Goal: Information Seeking & Learning: Learn about a topic

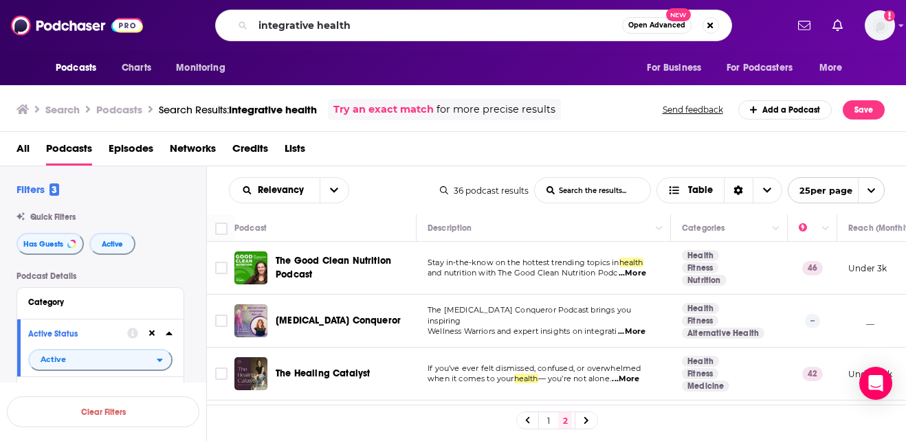
scroll to position [446, 0]
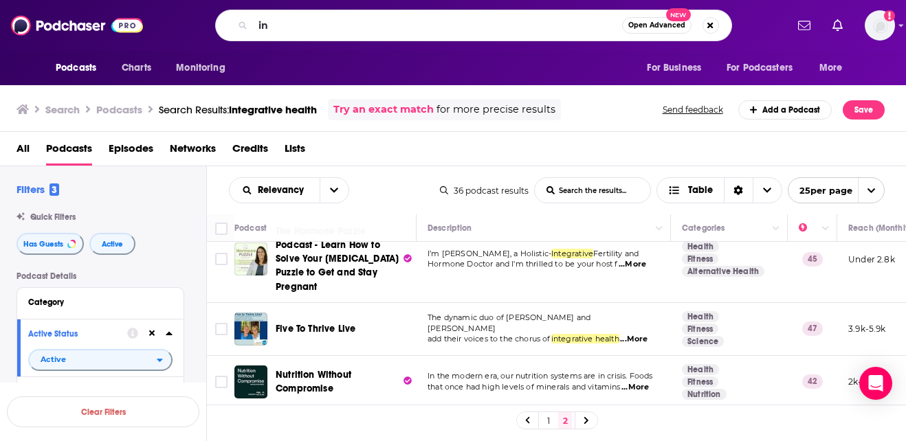
type input "i"
type input "[PERSON_NAME] Functional Medicine"
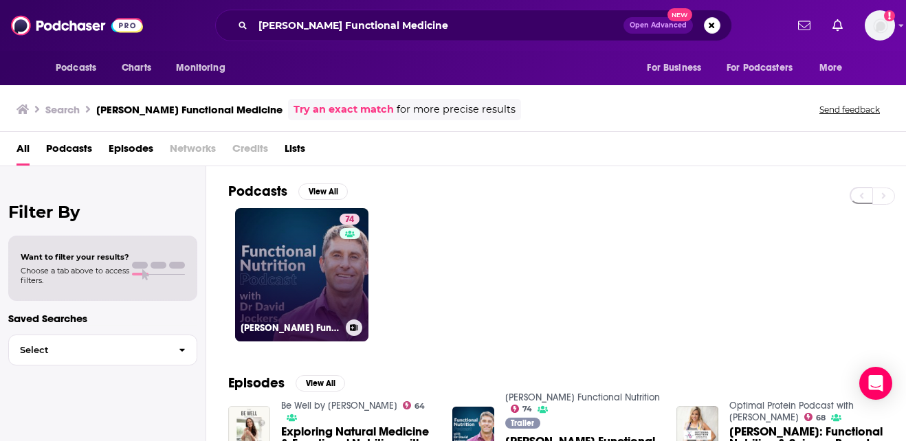
click at [297, 286] on link "74 [PERSON_NAME] Functional Nutrition" at bounding box center [301, 274] width 133 height 133
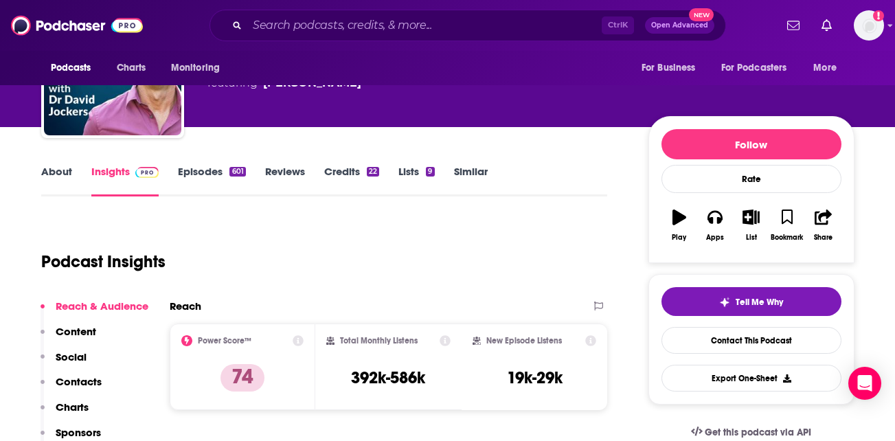
scroll to position [98, 0]
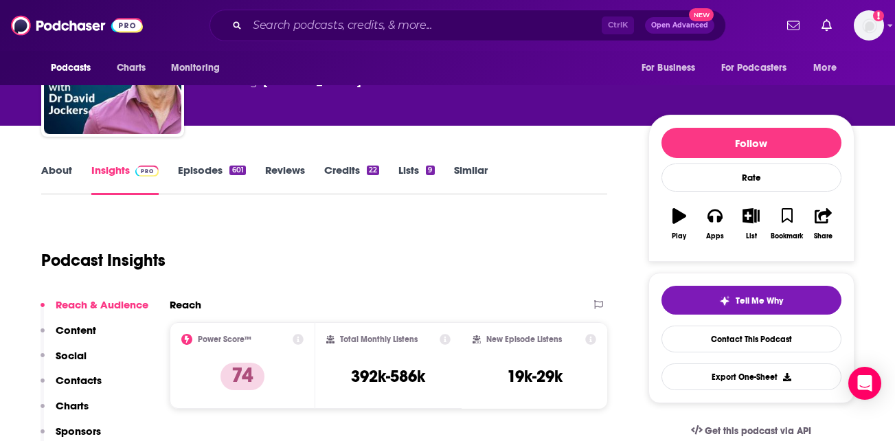
click at [44, 171] on link "About" at bounding box center [56, 180] width 31 height 32
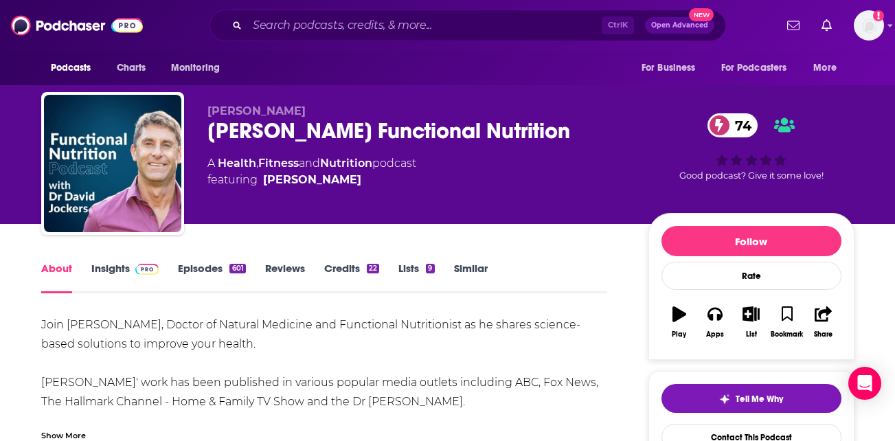
click at [205, 269] on link "Episodes 601" at bounding box center [211, 278] width 67 height 32
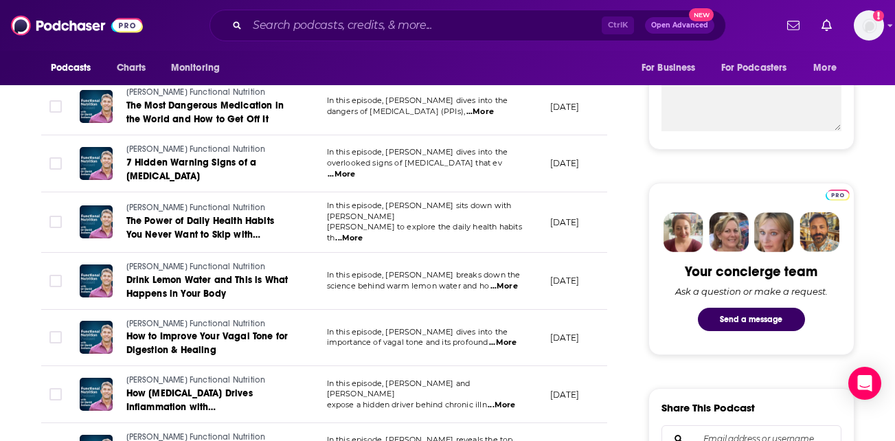
scroll to position [537, 0]
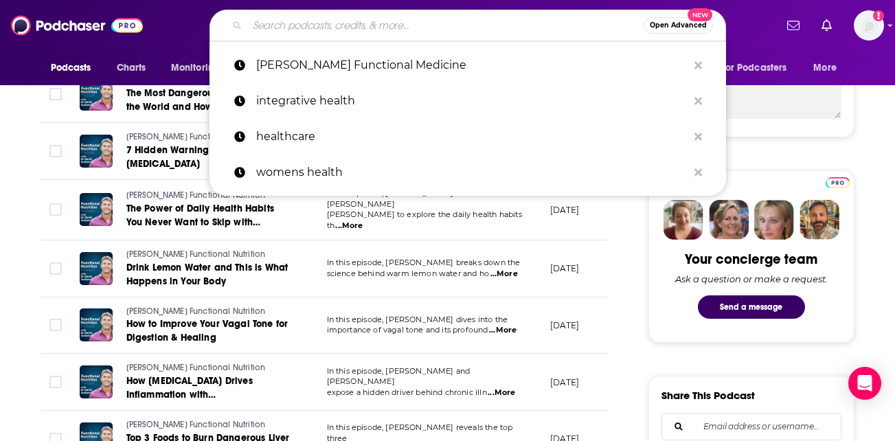
click at [397, 21] on input "Search podcasts, credits, & more..." at bounding box center [445, 25] width 397 height 22
paste input "The [PERSON_NAME] Concept [EMAIL_ADDRESS][DOMAIN_NAME] 123k-182k"
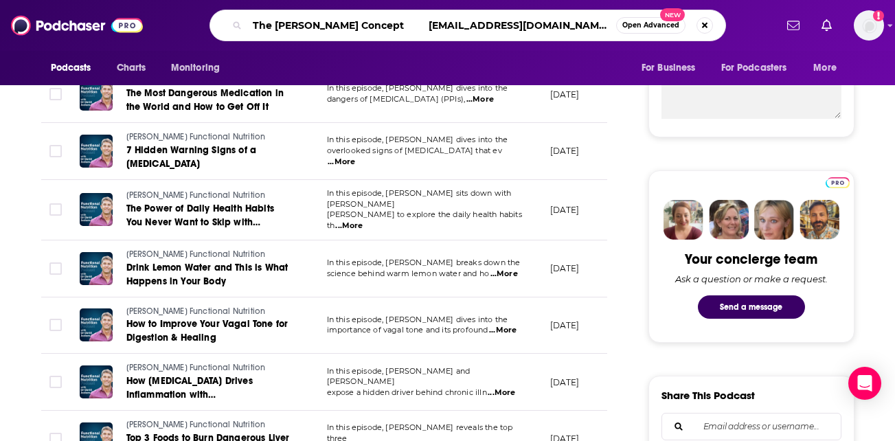
scroll to position [0, 492]
click at [357, 31] on input "The [PERSON_NAME] Concept [EMAIL_ADDRESS][DOMAIN_NAME] 123k-182k" at bounding box center [431, 25] width 369 height 22
paste input "The [PERSON_NAME] Concept [EMAIL_ADDRESS][DOMAIN_NAME] 123k-182k"
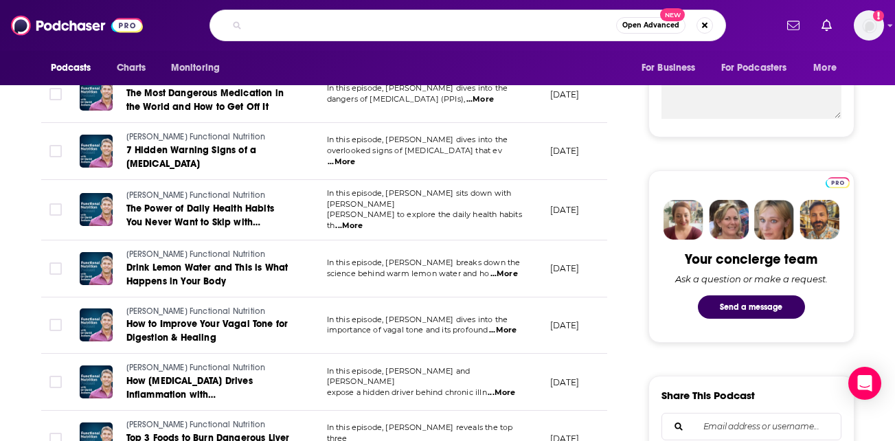
scroll to position [0, 1080]
type input "The [PERSON_NAME] Concept [EMAIL_ADDRESS][DOMAIN_NAME] 123k-182k The [PERSON_NA…"
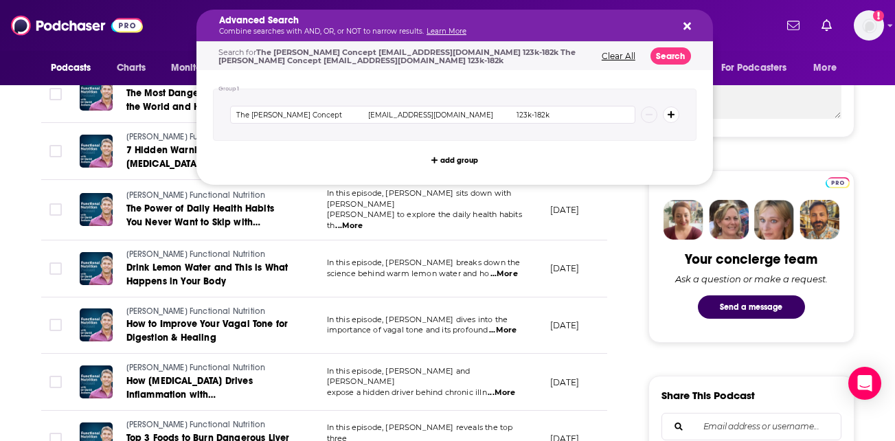
click at [687, 23] on icon "Search podcasts, credits, & more..." at bounding box center [688, 26] width 8 height 11
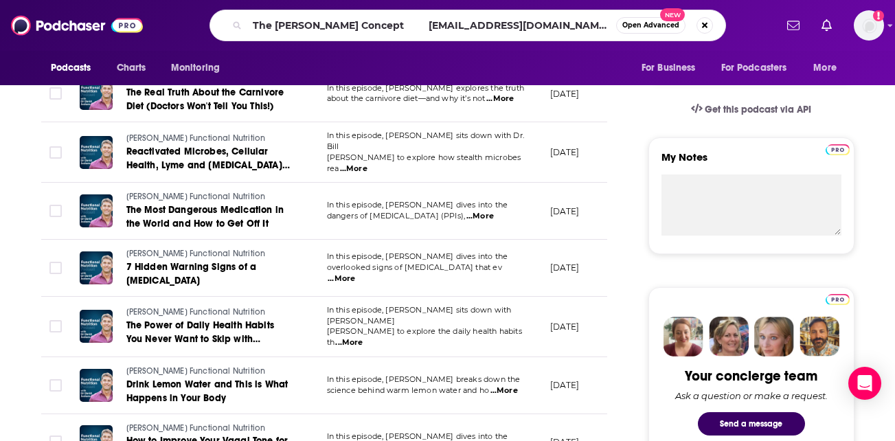
scroll to position [418, 0]
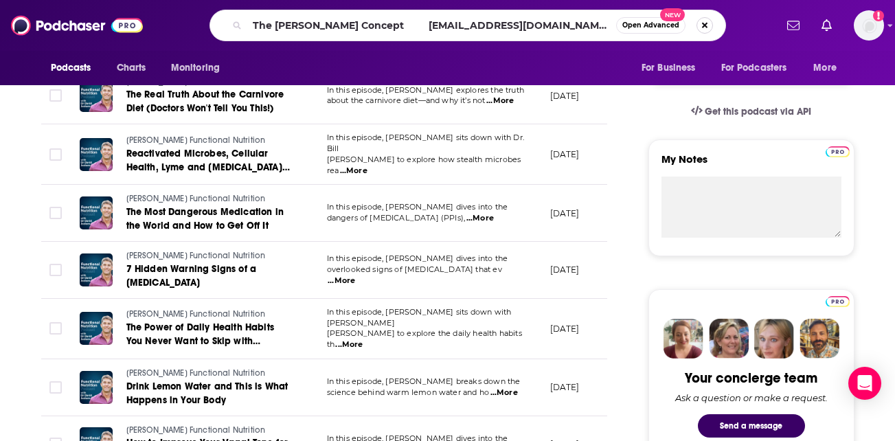
click at [705, 26] on button "Search podcasts, credits, & more..." at bounding box center [705, 25] width 16 height 16
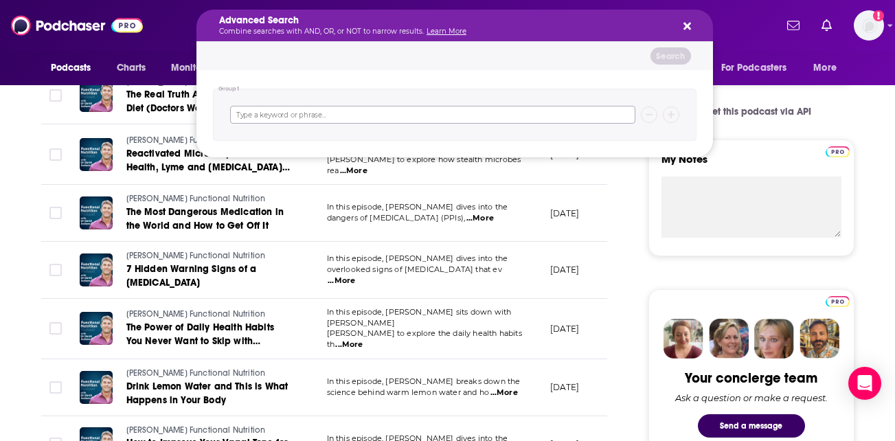
click at [265, 114] on input "Search podcasts, credits, & more..." at bounding box center [432, 115] width 405 height 18
click at [685, 23] on icon "Search podcasts, credits, & more..." at bounding box center [688, 27] width 8 height 8
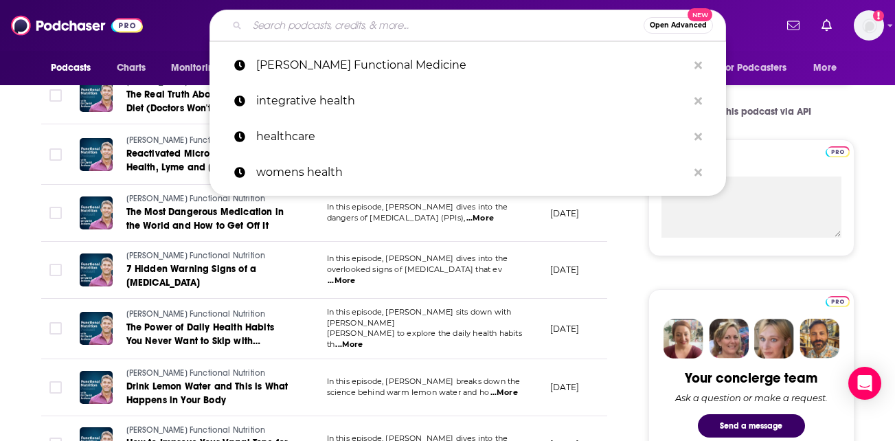
click at [390, 26] on input "Search podcasts, credits, & more..." at bounding box center [445, 25] width 397 height 22
paste input "The [PERSON_NAME] Concept"
type input "The [PERSON_NAME] Concept"
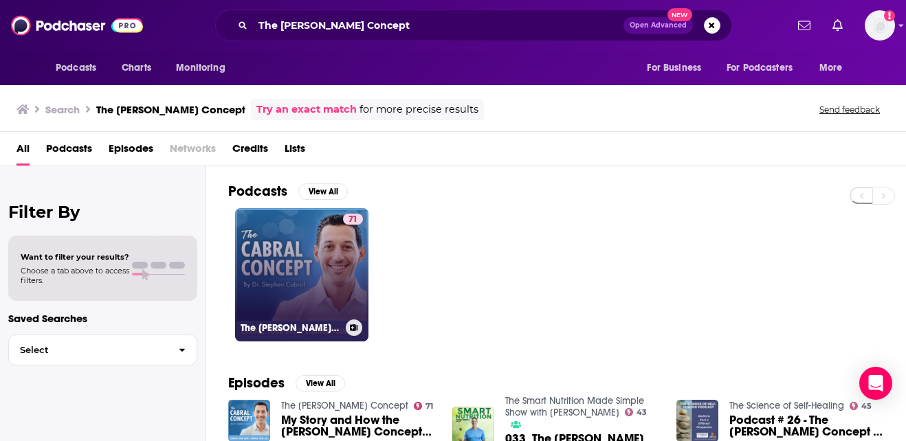
click at [330, 257] on link "71 The [PERSON_NAME] Concept" at bounding box center [301, 274] width 133 height 133
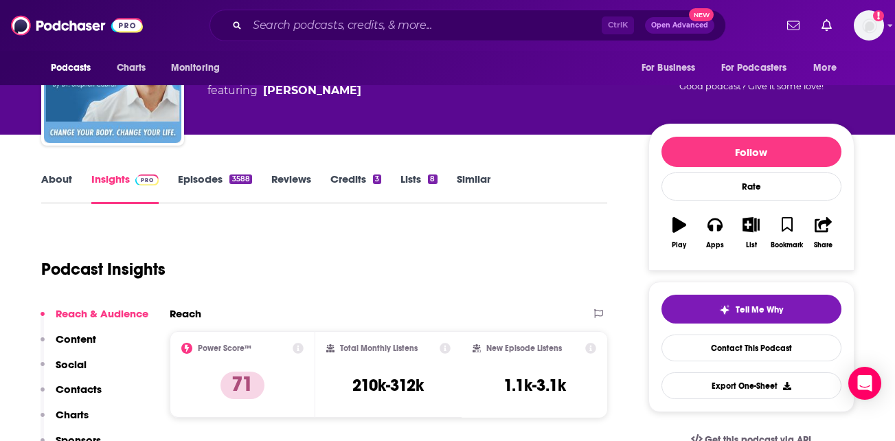
scroll to position [113, 0]
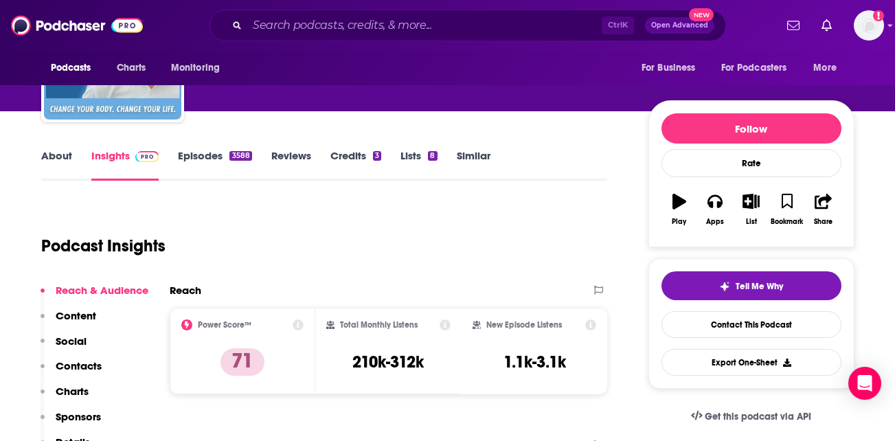
click at [197, 155] on link "Episodes 3588" at bounding box center [215, 165] width 74 height 32
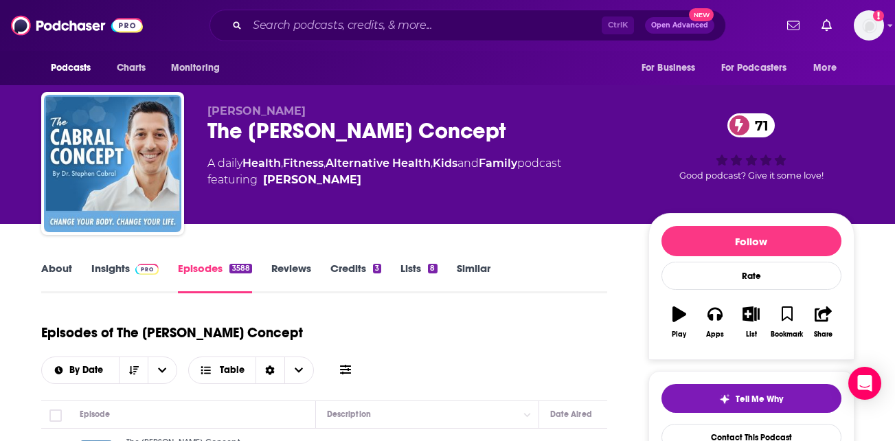
click at [58, 271] on link "About" at bounding box center [56, 278] width 31 height 32
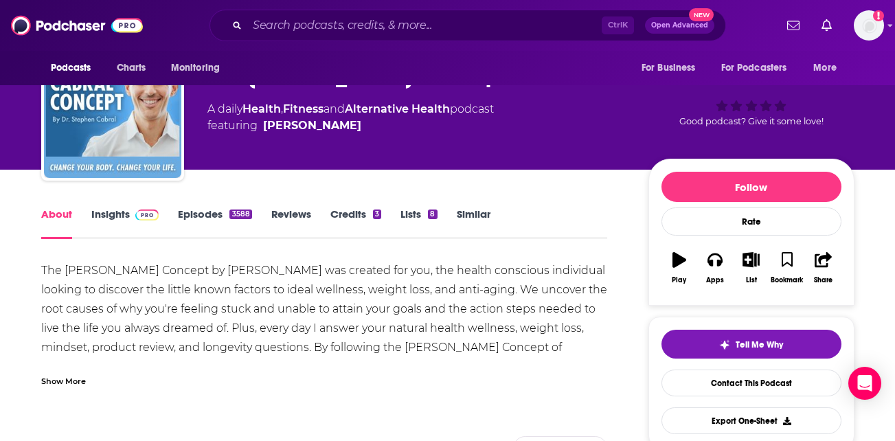
scroll to position [52, 0]
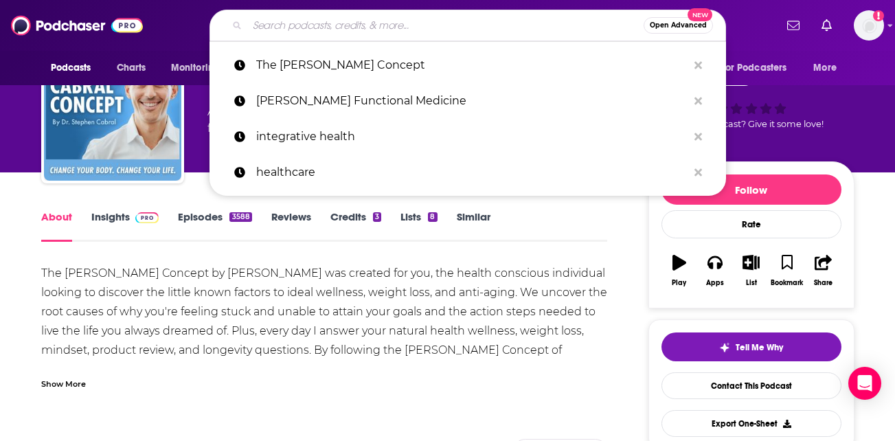
click at [461, 28] on input "Search podcasts, credits, & more..." at bounding box center [445, 25] width 397 height 22
paste input "Healthful Pursuit Podcast"
type input "Healthful Pursuit Podcast"
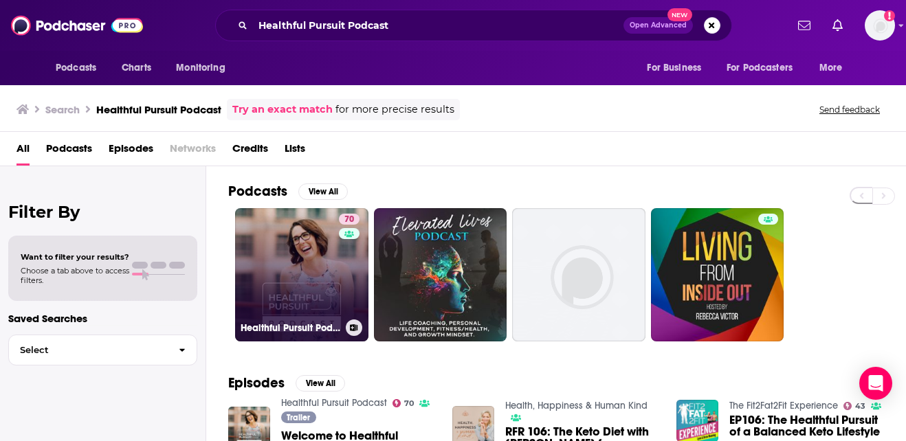
click at [269, 258] on link "70 Healthful Pursuit Podcast" at bounding box center [301, 274] width 133 height 133
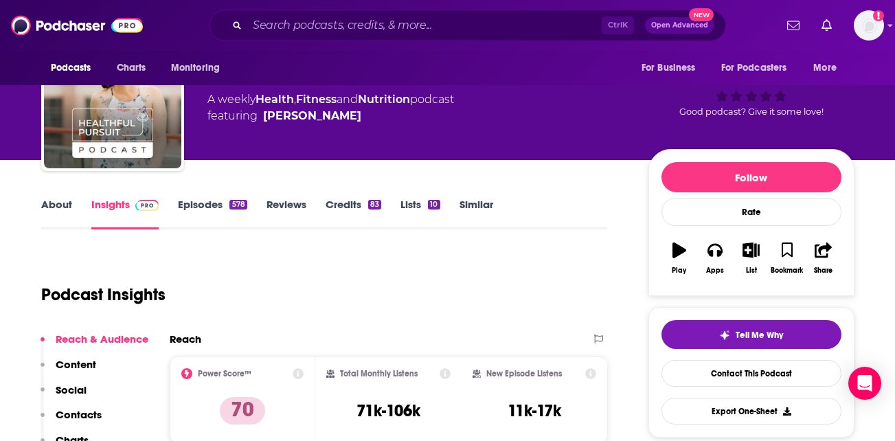
scroll to position [65, 0]
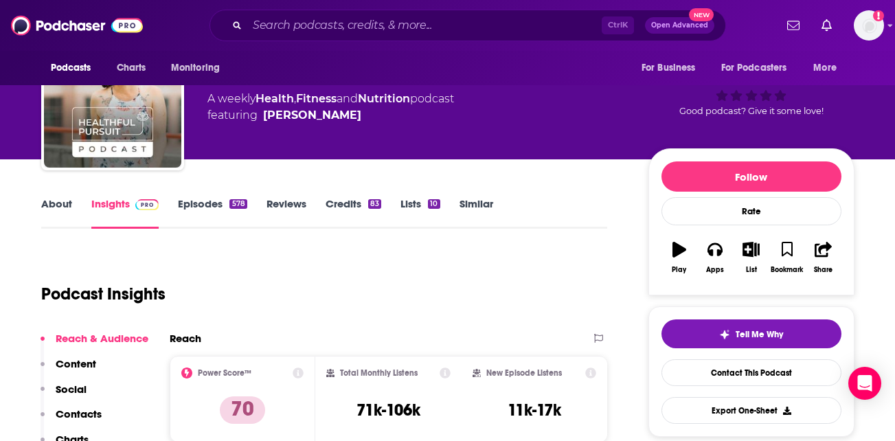
click at [197, 203] on link "Episodes 578" at bounding box center [212, 213] width 69 height 32
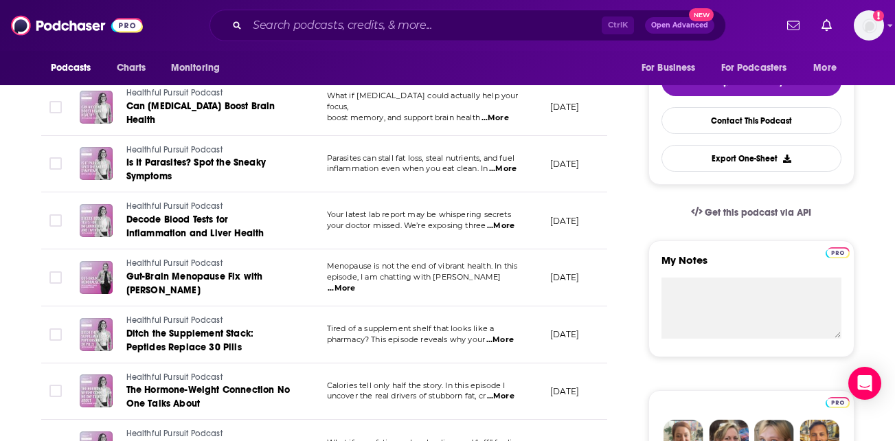
scroll to position [317, 0]
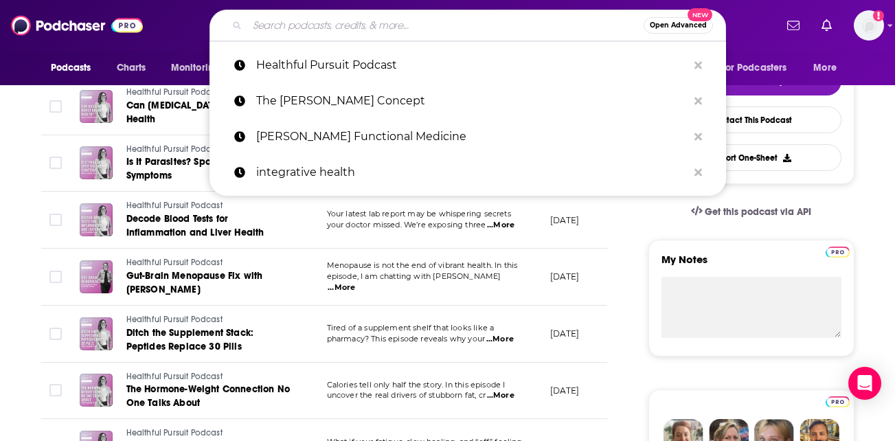
click at [430, 25] on input "Search podcasts, credits, & more..." at bounding box center [445, 25] width 397 height 22
paste input "High Intensity Health [PERSON_NAME] [EMAIL_ADDRESS][DOMAIN_NAME] 18k-27k"
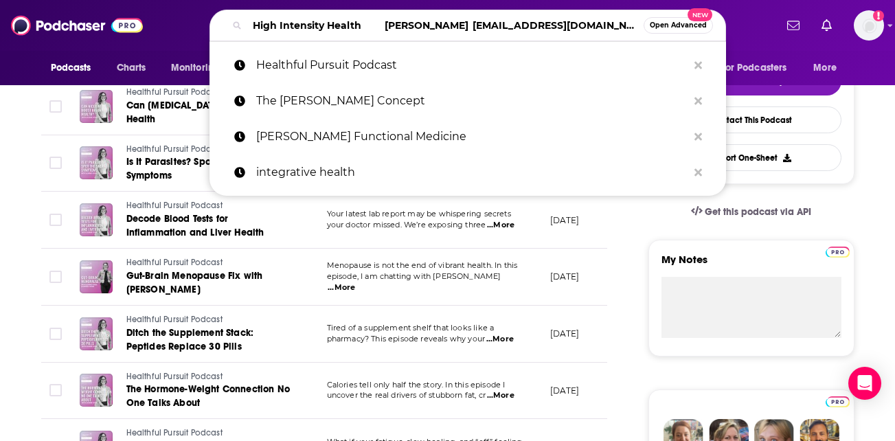
scroll to position [0, 513]
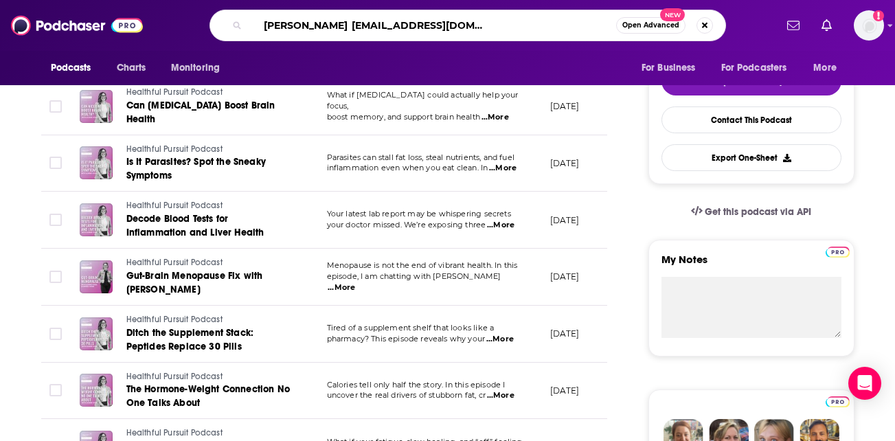
click at [478, 25] on input "High Intensity Health [PERSON_NAME] [EMAIL_ADDRESS][DOMAIN_NAME] 18k-27k" at bounding box center [431, 25] width 369 height 22
paste input "High Intensity Health [PERSON_NAME] [EMAIL_ADDRESS][DOMAIN_NAME] 18k-27k"
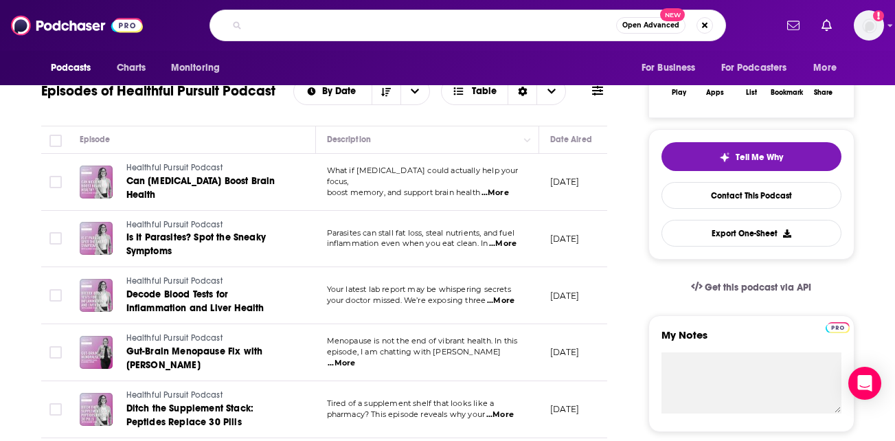
scroll to position [256, 0]
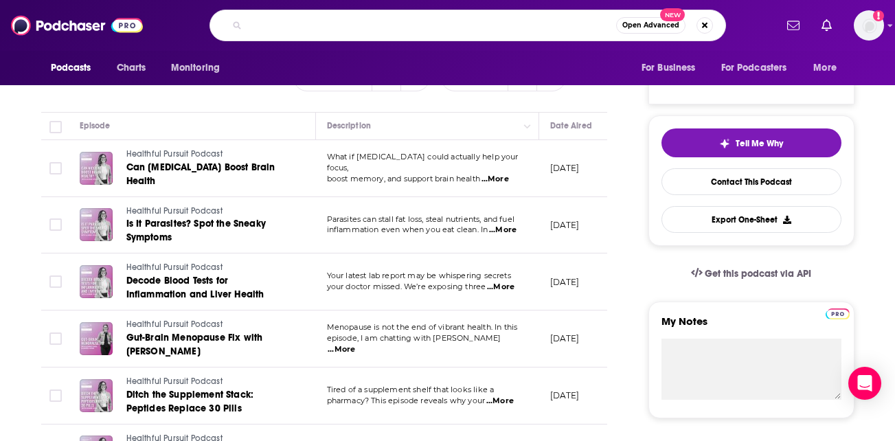
click at [467, 29] on input "High Intensity Health [PERSON_NAME] [EMAIL_ADDRESS][DOMAIN_NAME] 18k-27k High I…" at bounding box center [431, 25] width 369 height 22
type input "High Intensity Health [PERSON_NAME] [EMAIL_ADDRESS][DOMAIN_NAME] 18k-27k High I…"
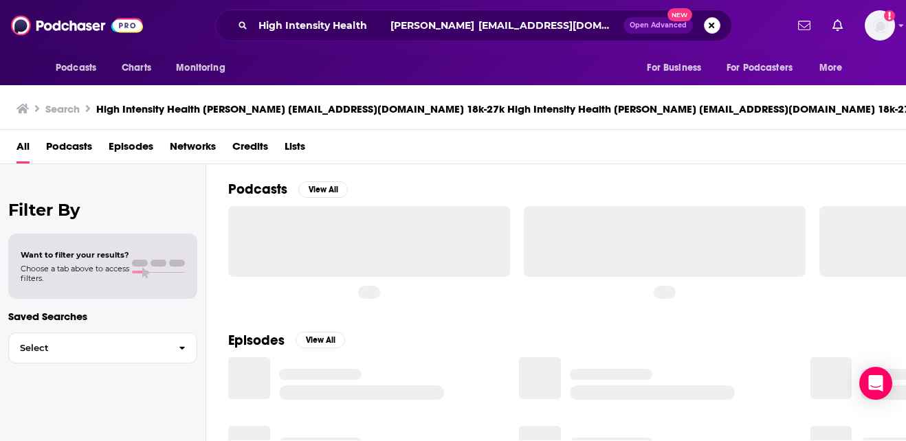
click at [709, 25] on button "Search podcasts, credits, & more..." at bounding box center [712, 25] width 16 height 16
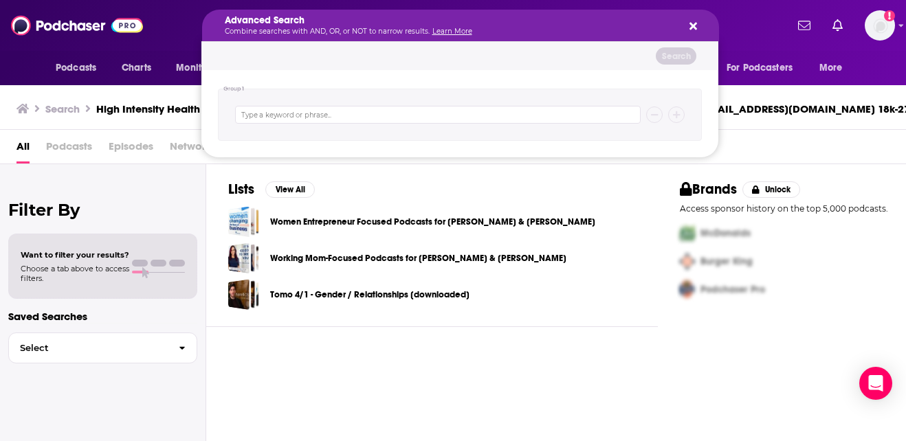
click at [691, 23] on icon "Search podcasts, credits, & more..." at bounding box center [693, 27] width 8 height 8
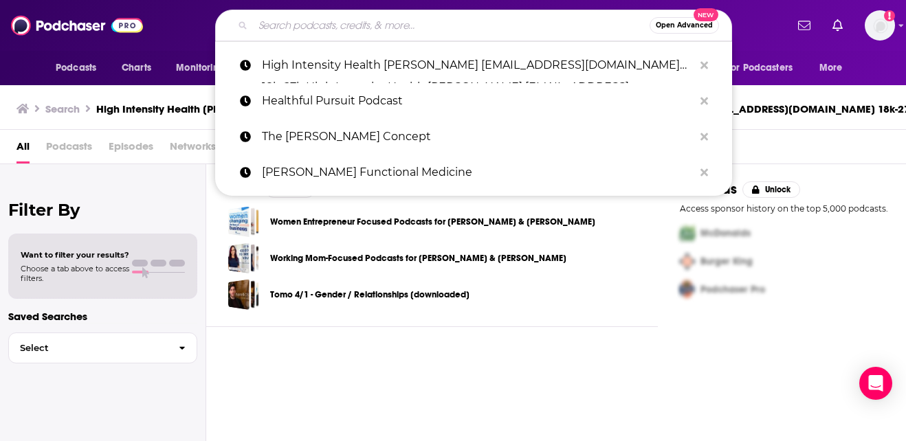
click at [471, 25] on input "Search podcasts, credits, & more..." at bounding box center [451, 25] width 397 height 22
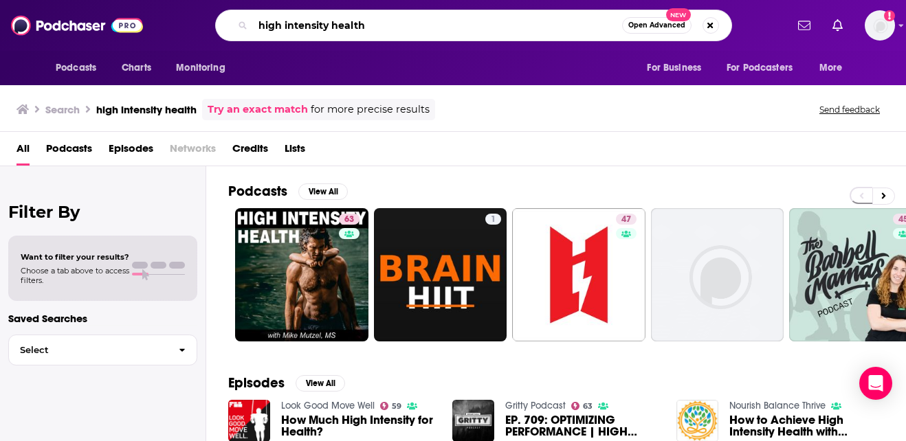
click at [373, 26] on input "high intensity health" at bounding box center [437, 25] width 369 height 22
type input "h"
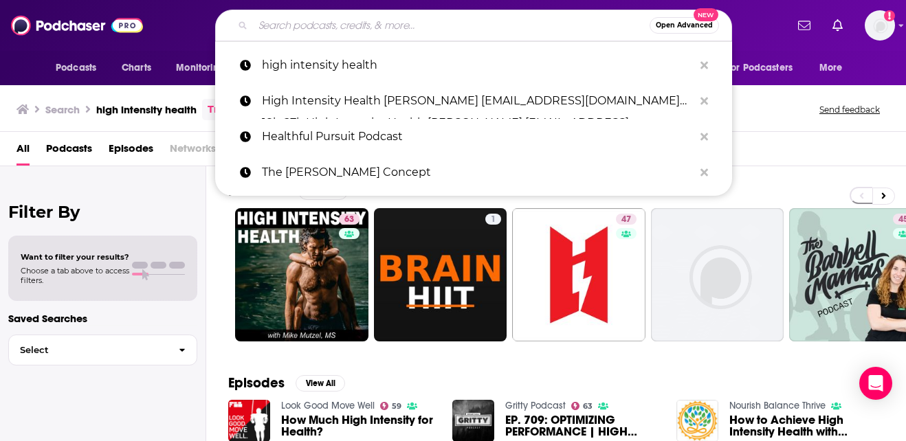
paste input "What's the Juice"
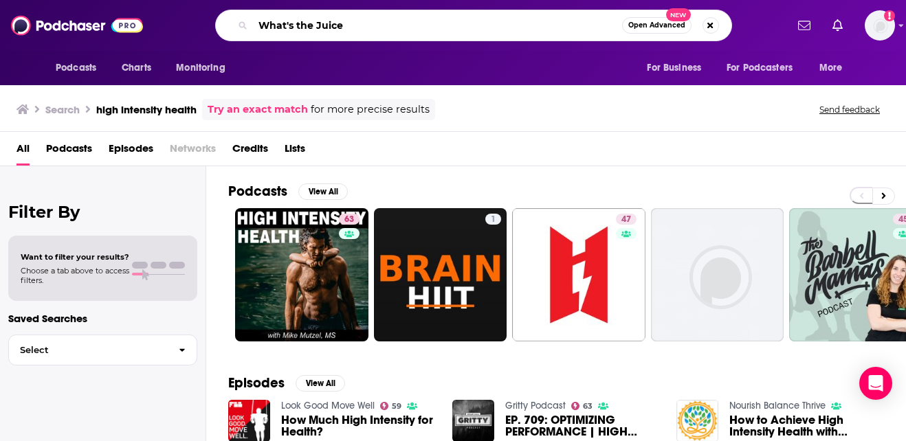
type input "What's the Juice"
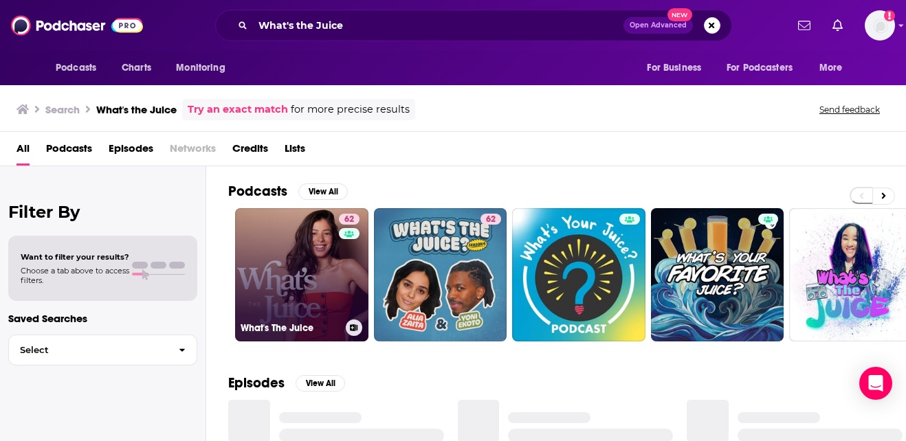
click at [339, 276] on div "62" at bounding box center [351, 267] width 24 height 106
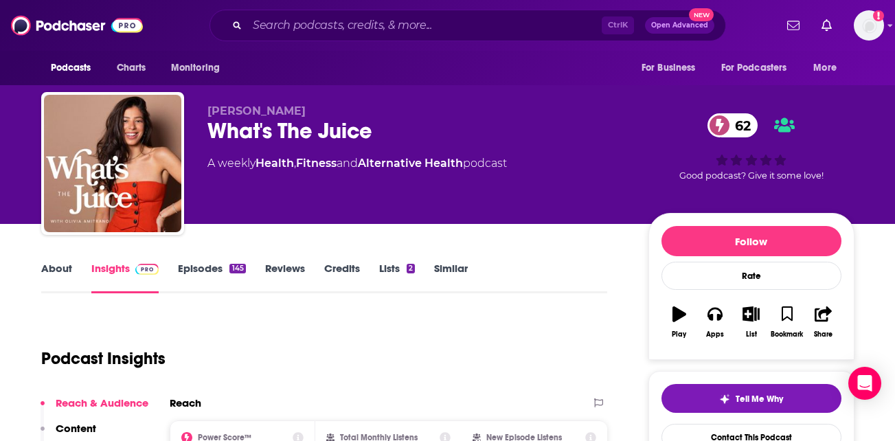
click at [58, 271] on link "About" at bounding box center [56, 278] width 31 height 32
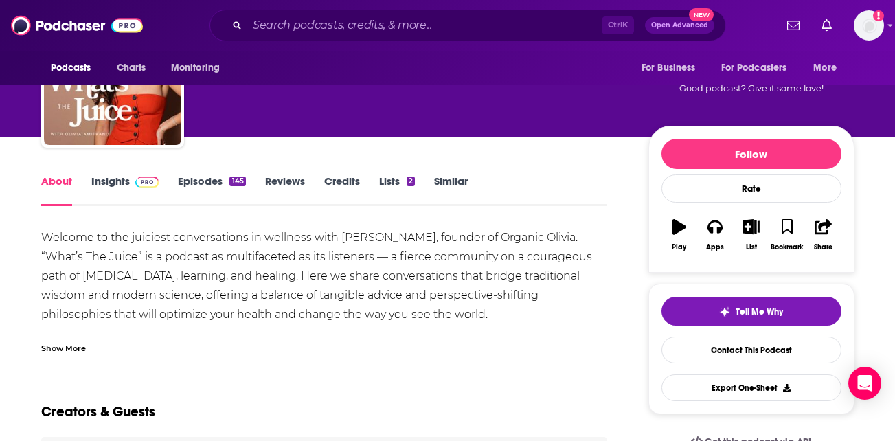
scroll to position [89, 0]
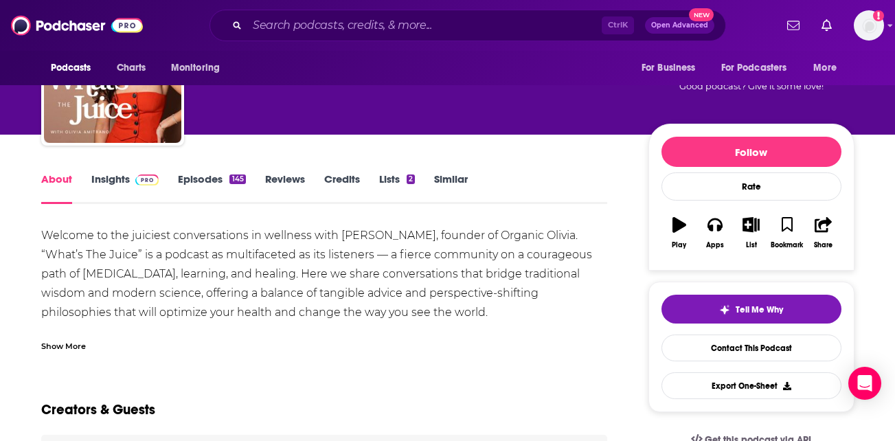
click at [199, 177] on link "Episodes 145" at bounding box center [211, 188] width 67 height 32
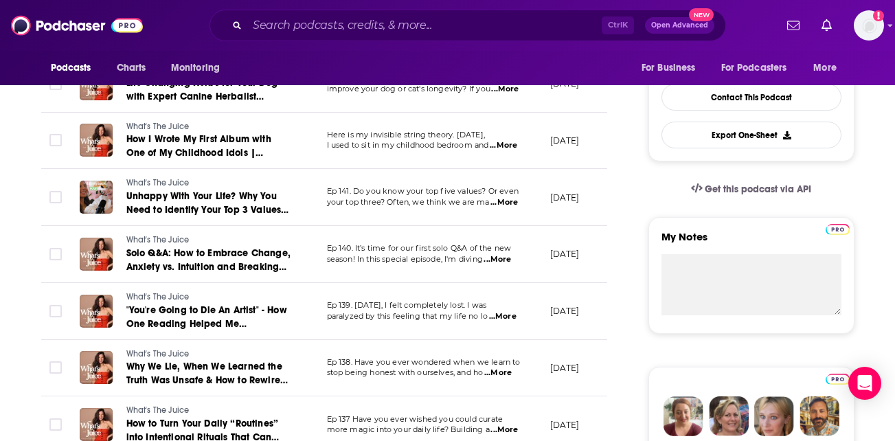
scroll to position [341, 0]
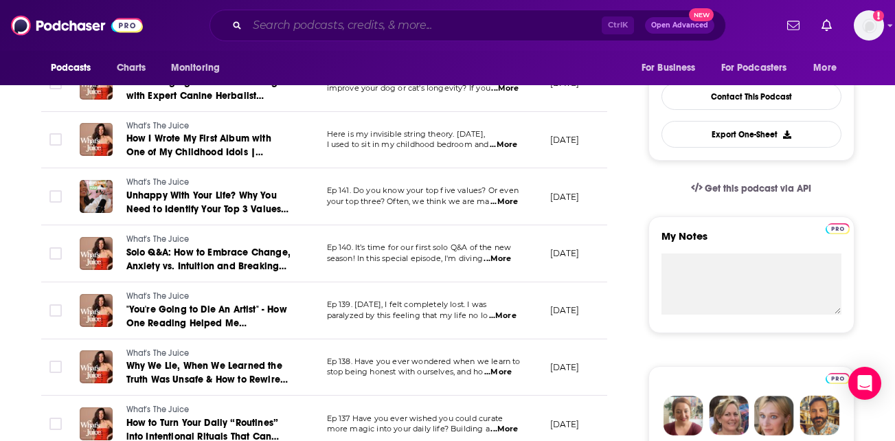
click at [388, 31] on input "Search podcasts, credits, & more..." at bounding box center [424, 25] width 355 height 22
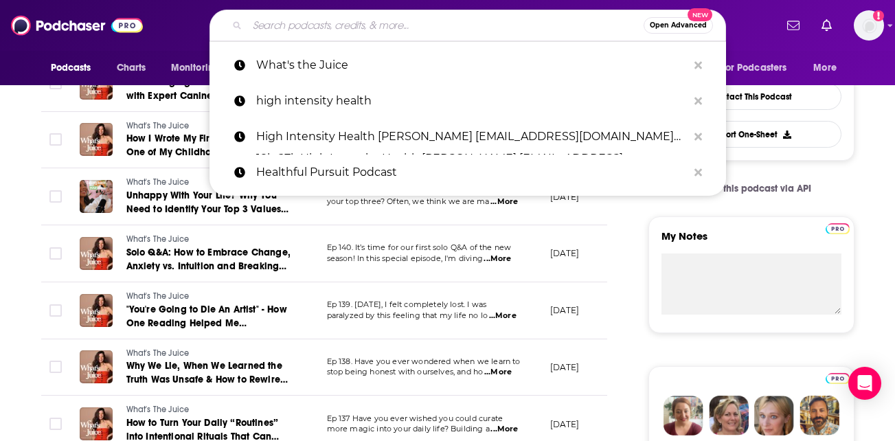
paste input "FX Medicine Podcast"
type input "FX Medicine Podcast"
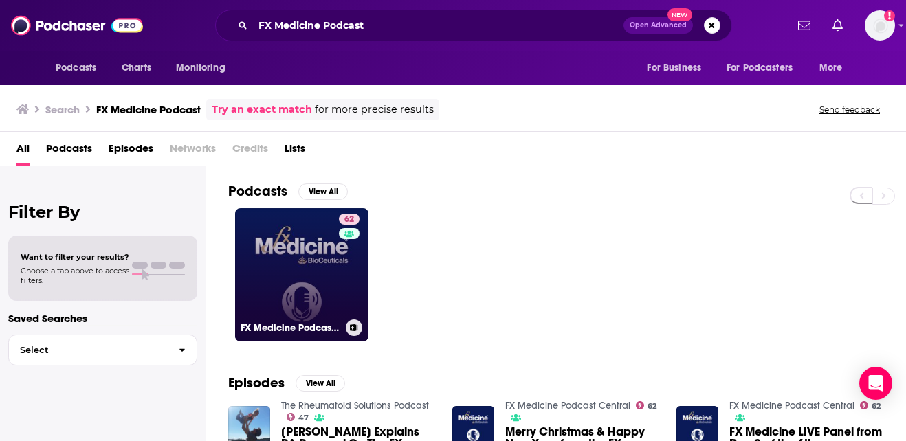
click at [286, 255] on link "62 FX Medicine Podcast Central" at bounding box center [301, 274] width 133 height 133
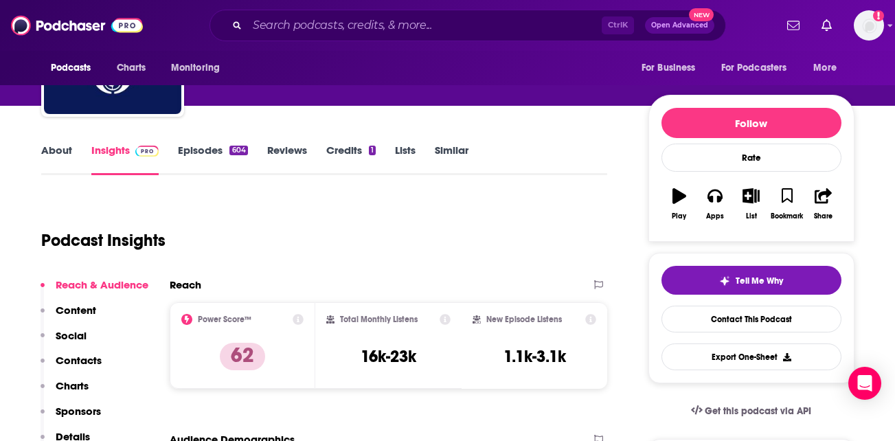
scroll to position [78, 0]
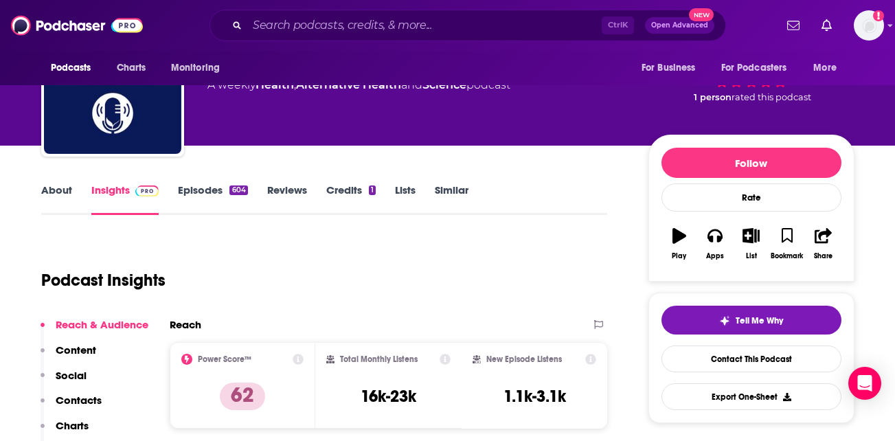
click at [63, 186] on link "About" at bounding box center [56, 199] width 31 height 32
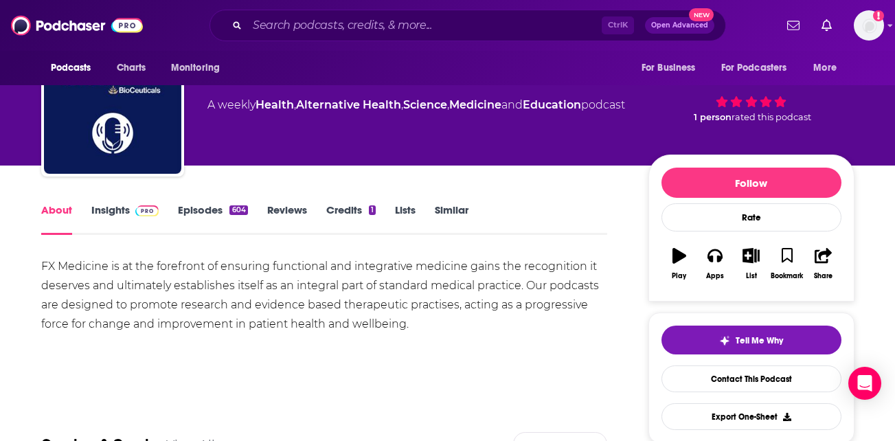
scroll to position [59, 0]
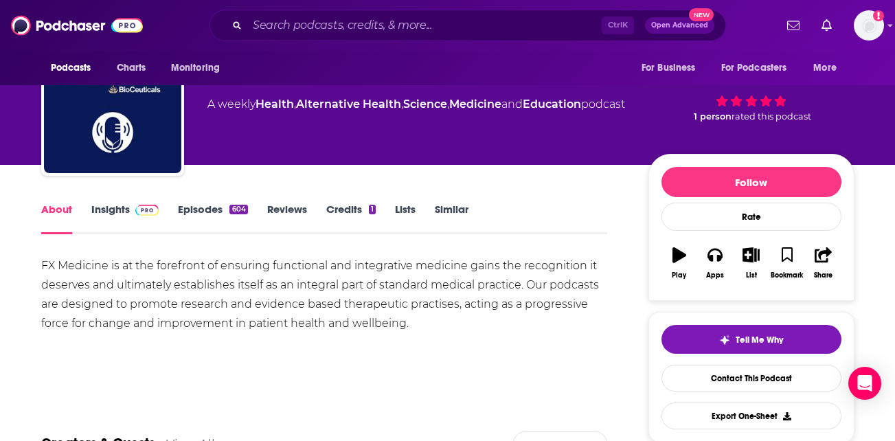
drag, startPoint x: 252, startPoint y: 144, endPoint x: 198, endPoint y: 212, distance: 86.6
drag, startPoint x: 198, startPoint y: 212, endPoint x: 218, endPoint y: 231, distance: 27.2
click at [218, 231] on link "Episodes 604" at bounding box center [212, 219] width 69 height 32
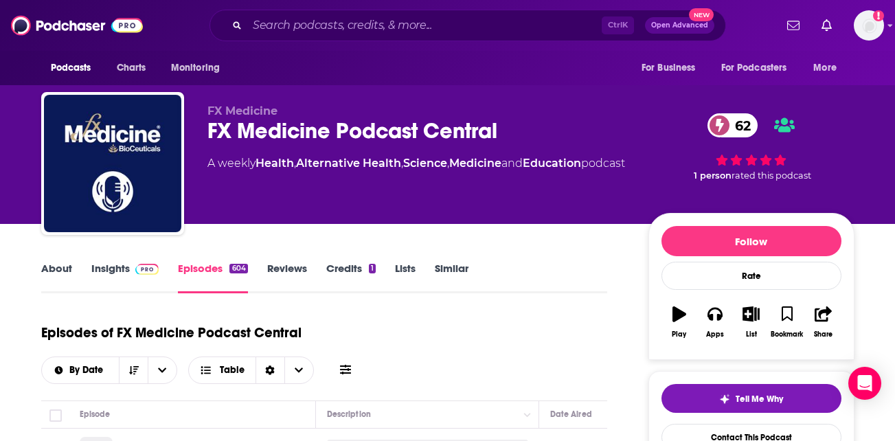
click at [208, 276] on link "Episodes 604" at bounding box center [212, 278] width 69 height 32
click at [211, 265] on link "Episodes 604" at bounding box center [212, 278] width 69 height 32
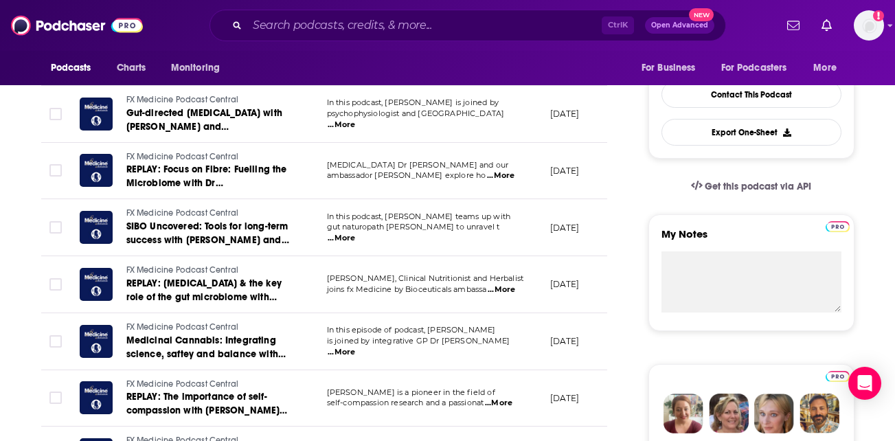
scroll to position [344, 0]
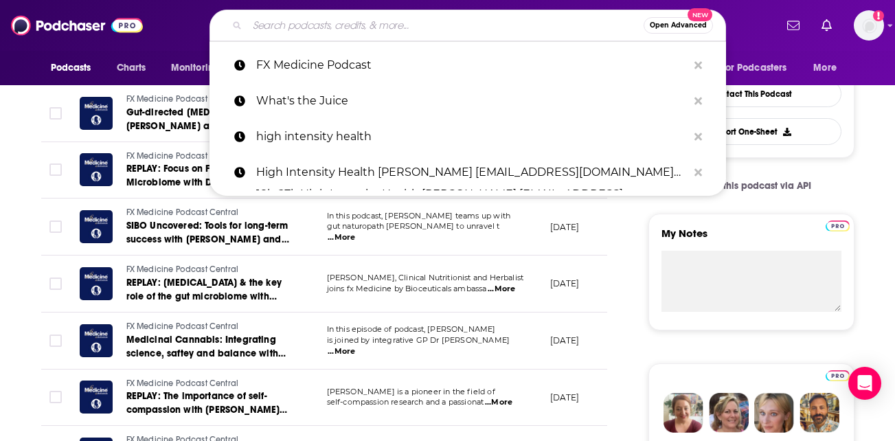
click at [388, 26] on input "Search podcasts, credits, & more..." at bounding box center [445, 25] width 397 height 22
paste input "Doctor Mom Podcast"
type input "Doctor Mom Podcast"
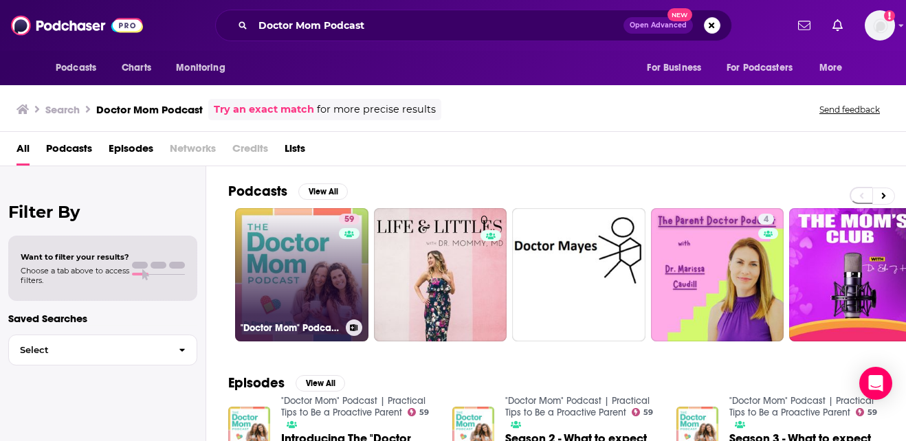
click at [286, 256] on link "59 "Doctor Mom" Podcast | Practical Tips to Be a Proactive Parent" at bounding box center [301, 274] width 133 height 133
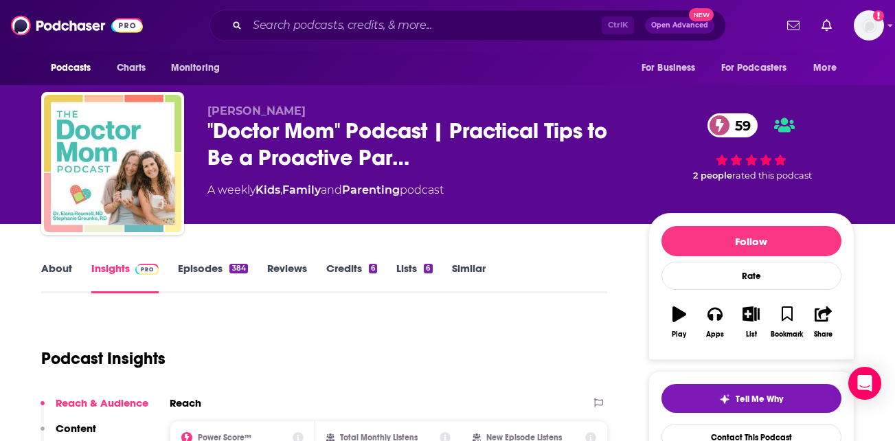
click at [54, 267] on link "About" at bounding box center [56, 278] width 31 height 32
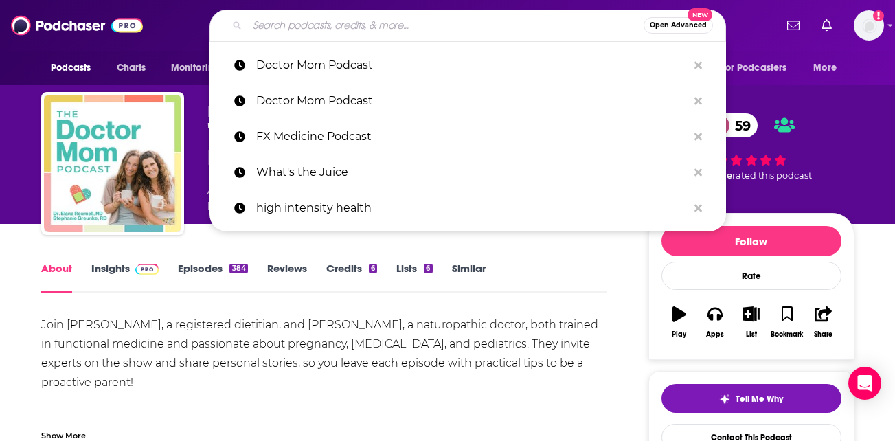
click at [396, 28] on input "Search podcasts, credits, & more..." at bounding box center [445, 25] width 397 height 22
paste input "Whole Health Empowerment Project"
type input "Whole Health Empowerment Project"
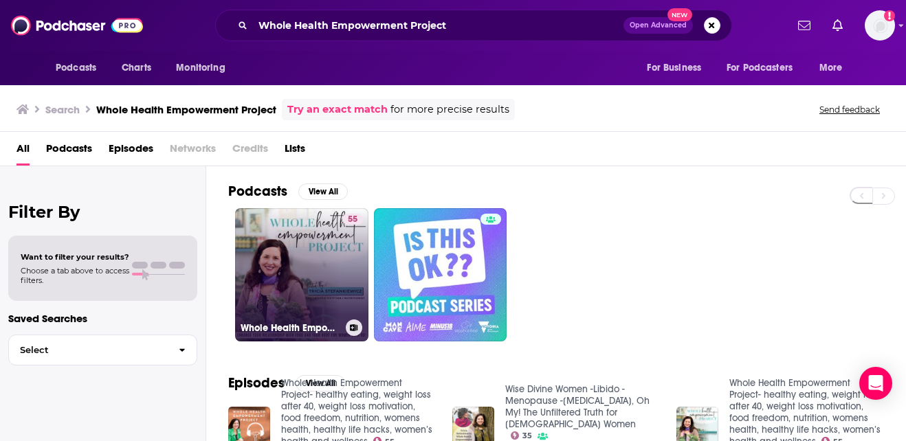
click at [293, 261] on link "55 Whole Health Empowerment Project- healthy eating, weight loss after 40, weig…" at bounding box center [301, 274] width 133 height 133
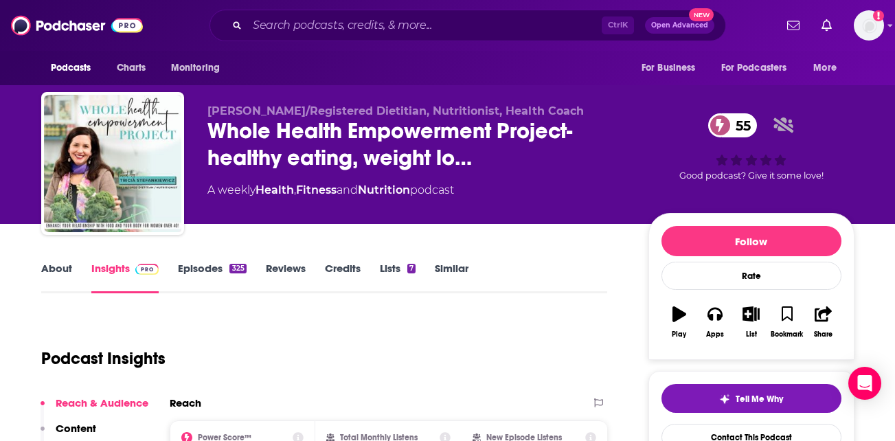
click at [49, 267] on link "About" at bounding box center [56, 278] width 31 height 32
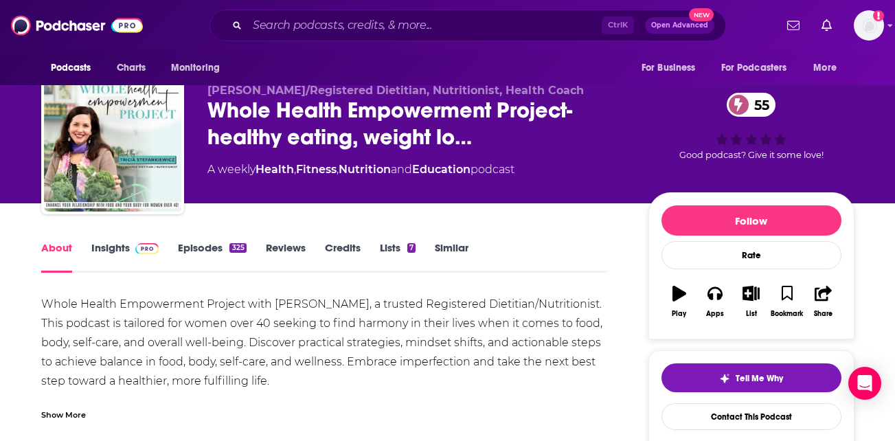
scroll to position [18, 0]
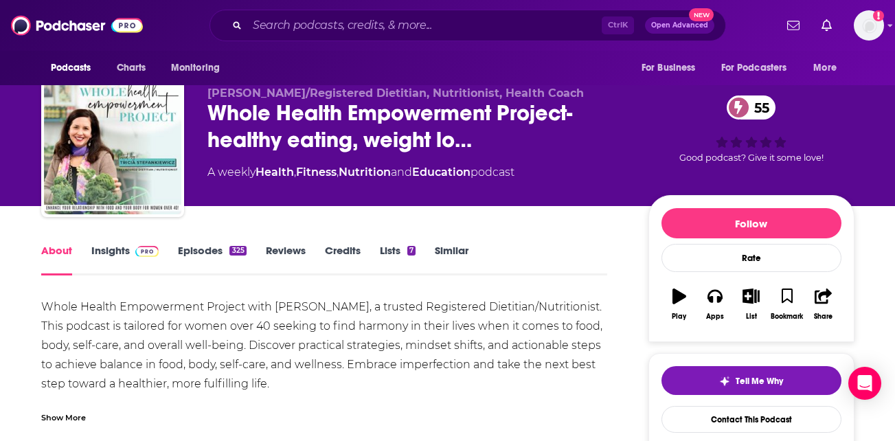
click at [198, 250] on link "Episodes 325" at bounding box center [212, 260] width 68 height 32
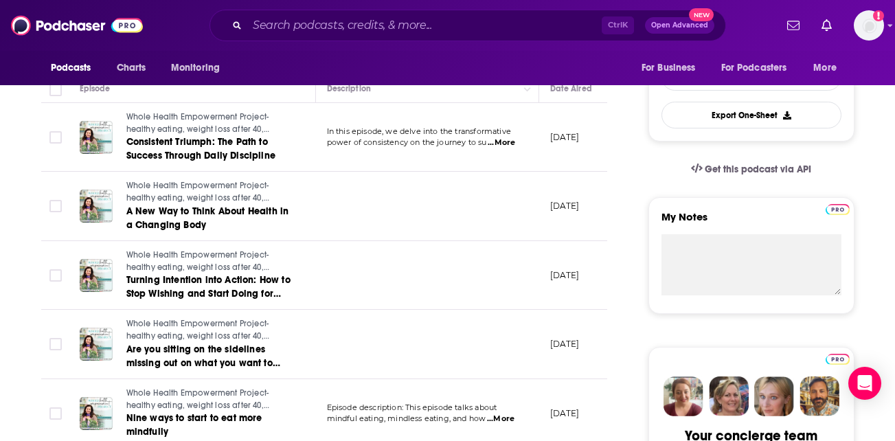
scroll to position [359, 0]
